Goal: Obtain resource: Obtain resource

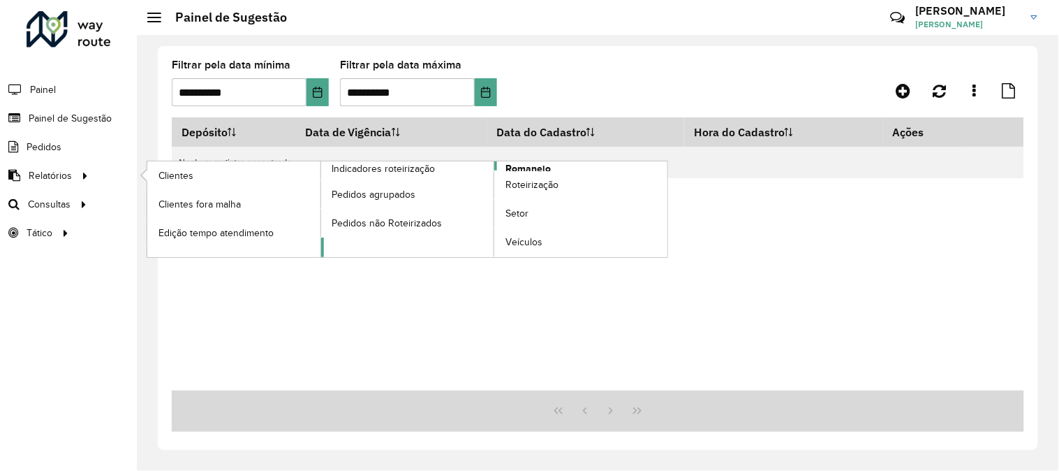
click at [521, 165] on span "Romaneio" at bounding box center [527, 168] width 45 height 15
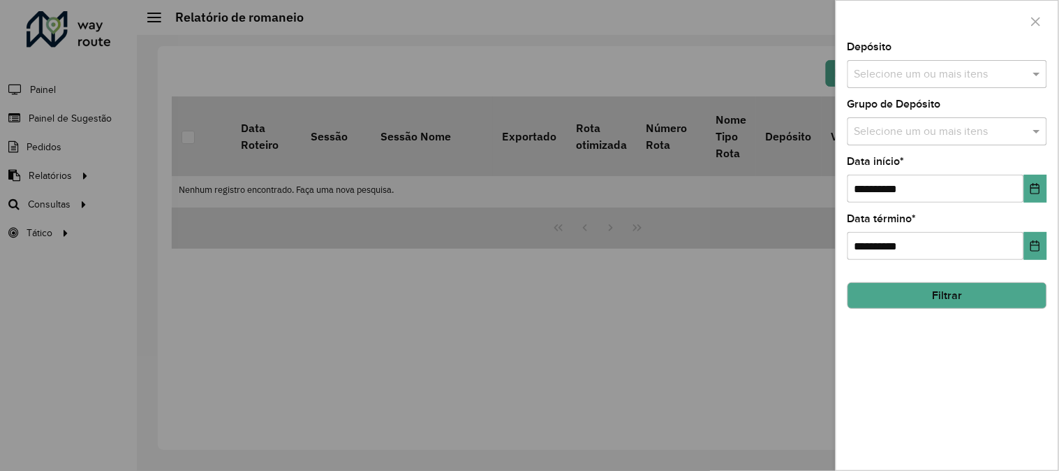
click at [920, 68] on input "text" at bounding box center [940, 74] width 179 height 17
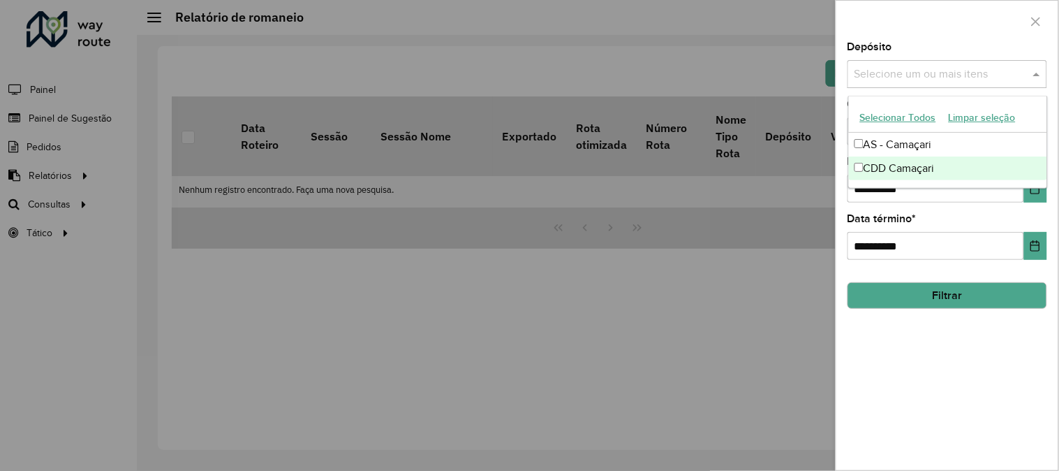
click at [922, 165] on div "CDD Camaçari" at bounding box center [948, 168] width 198 height 24
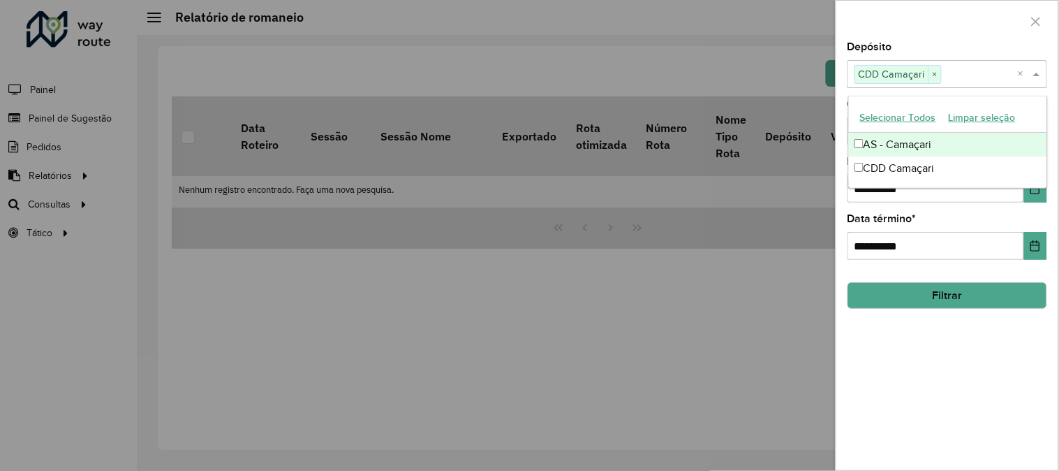
click at [961, 38] on div at bounding box center [947, 21] width 222 height 41
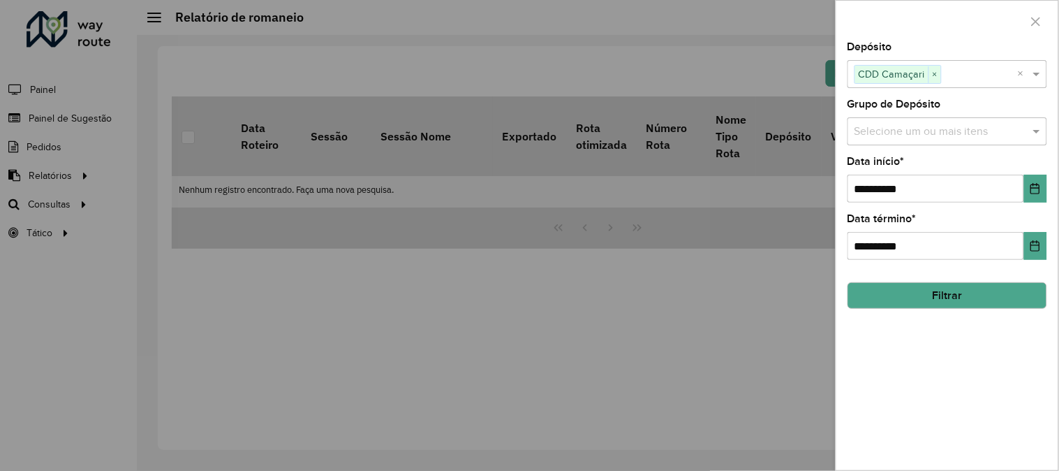
click at [991, 126] on input "text" at bounding box center [940, 132] width 179 height 17
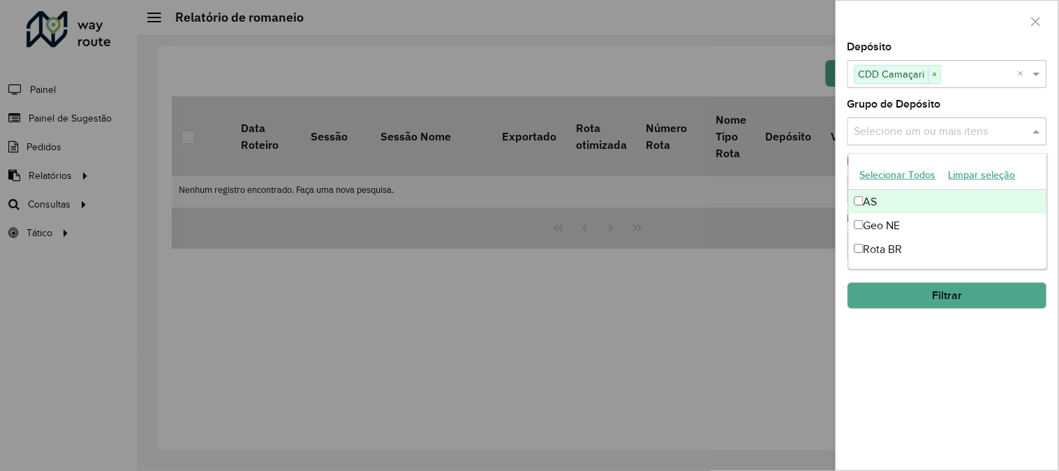
click at [991, 106] on div "Grupo de Depósito Selecione um ou mais itens" at bounding box center [948, 122] width 200 height 46
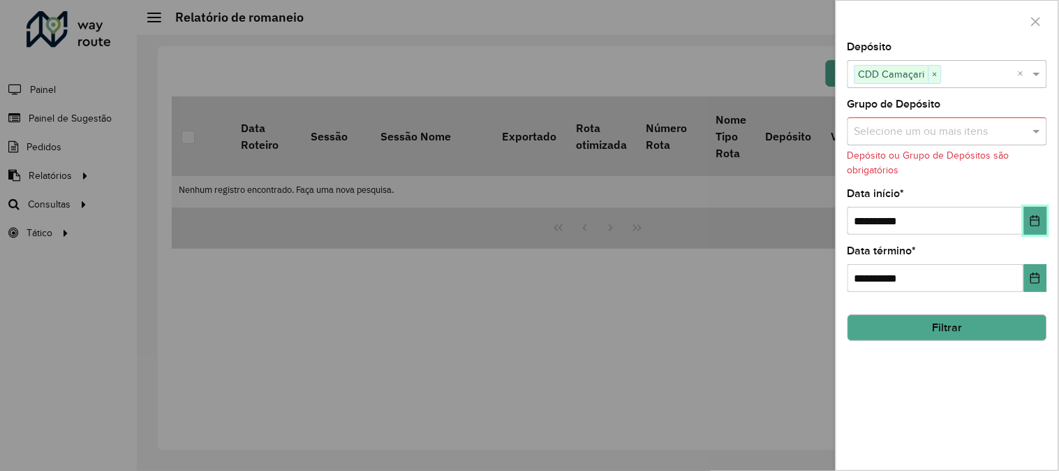
click at [1040, 228] on button "Choose Date" at bounding box center [1035, 221] width 23 height 28
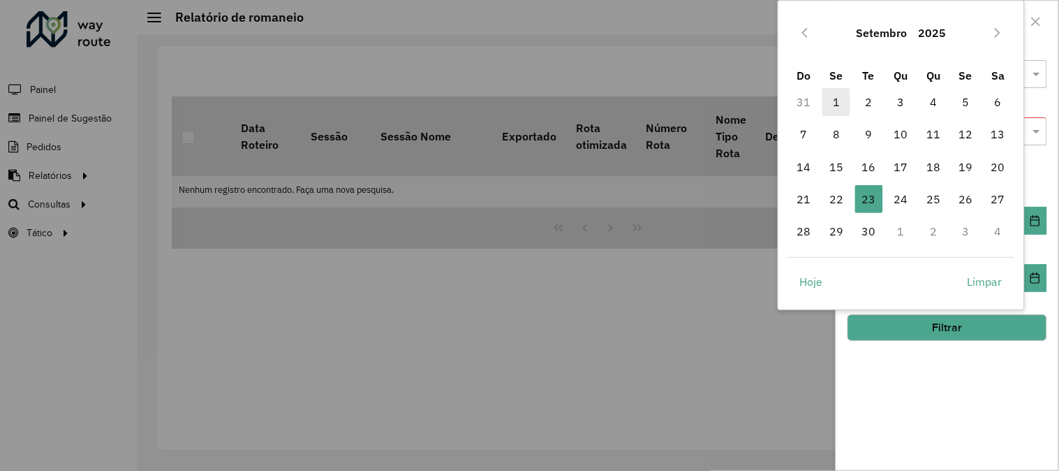
click at [842, 107] on span "1" at bounding box center [836, 102] width 28 height 28
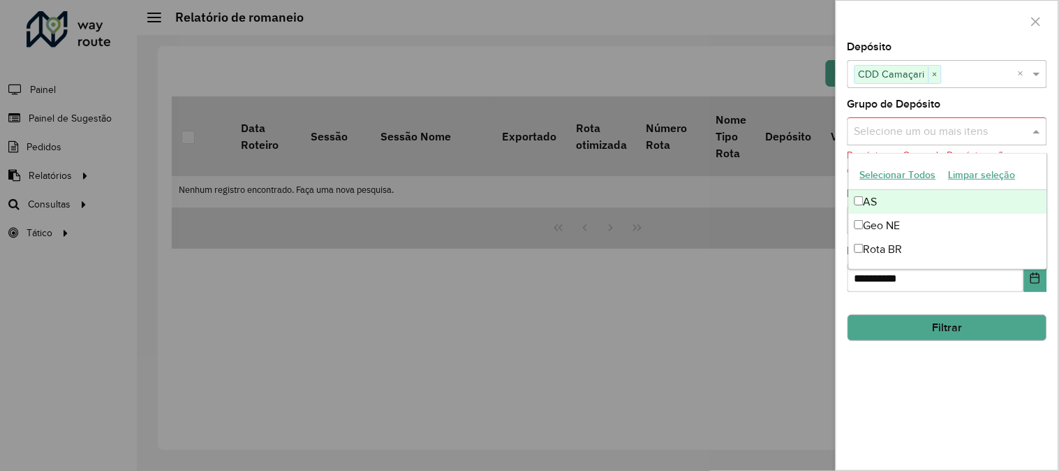
click at [972, 131] on input "text" at bounding box center [940, 132] width 179 height 17
click at [984, 87] on div "Selecione um ou mais itens CDD Camaçari × ×" at bounding box center [948, 74] width 200 height 28
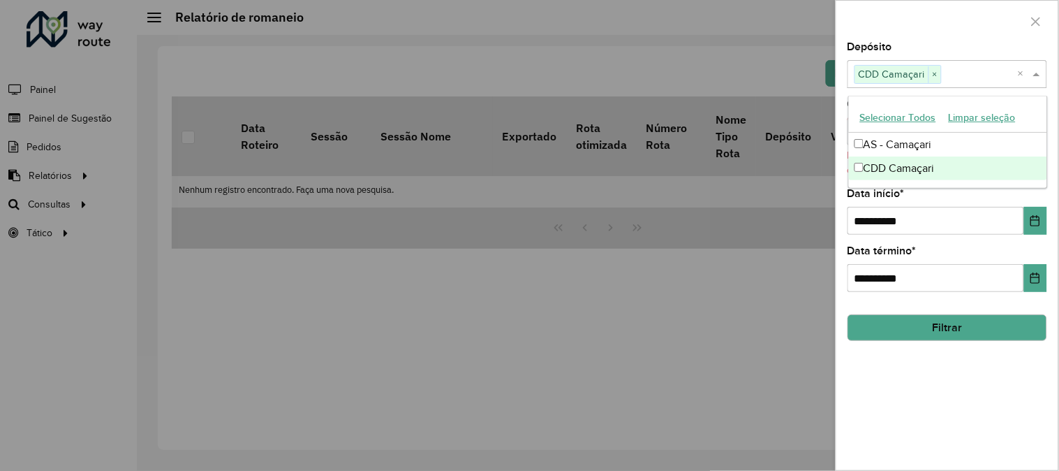
click at [980, 332] on button "Filtrar" at bounding box center [948, 327] width 200 height 27
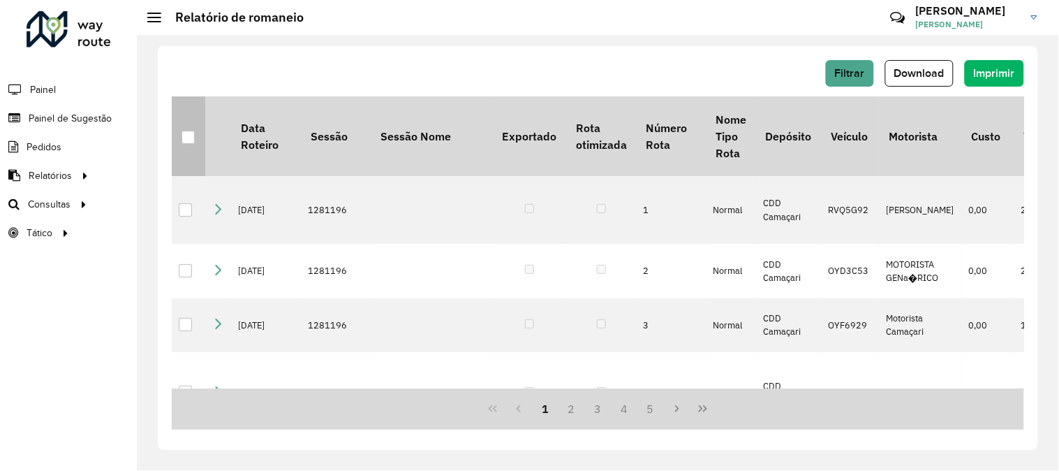
click at [187, 131] on div at bounding box center [188, 137] width 13 height 13
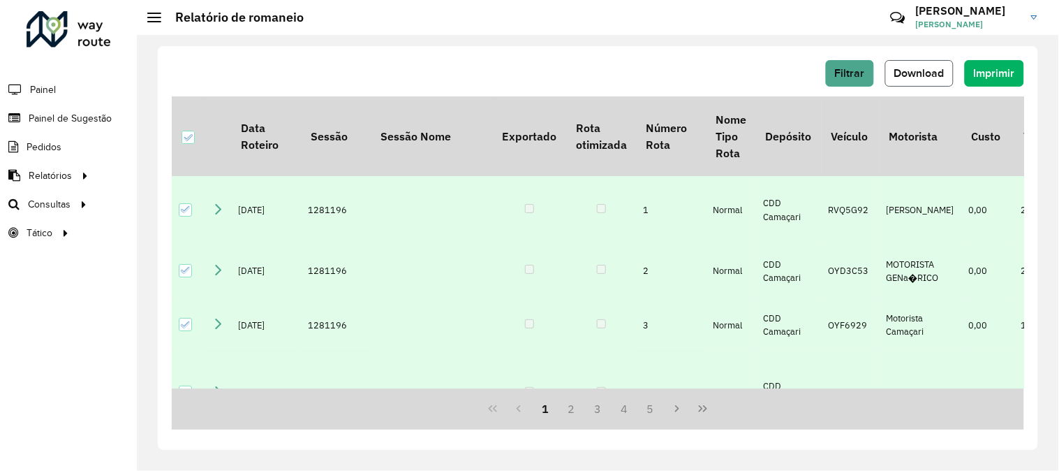
click at [903, 73] on span "Download" at bounding box center [919, 73] width 50 height 12
